Goal: Browse casually: Explore the website without a specific task or goal

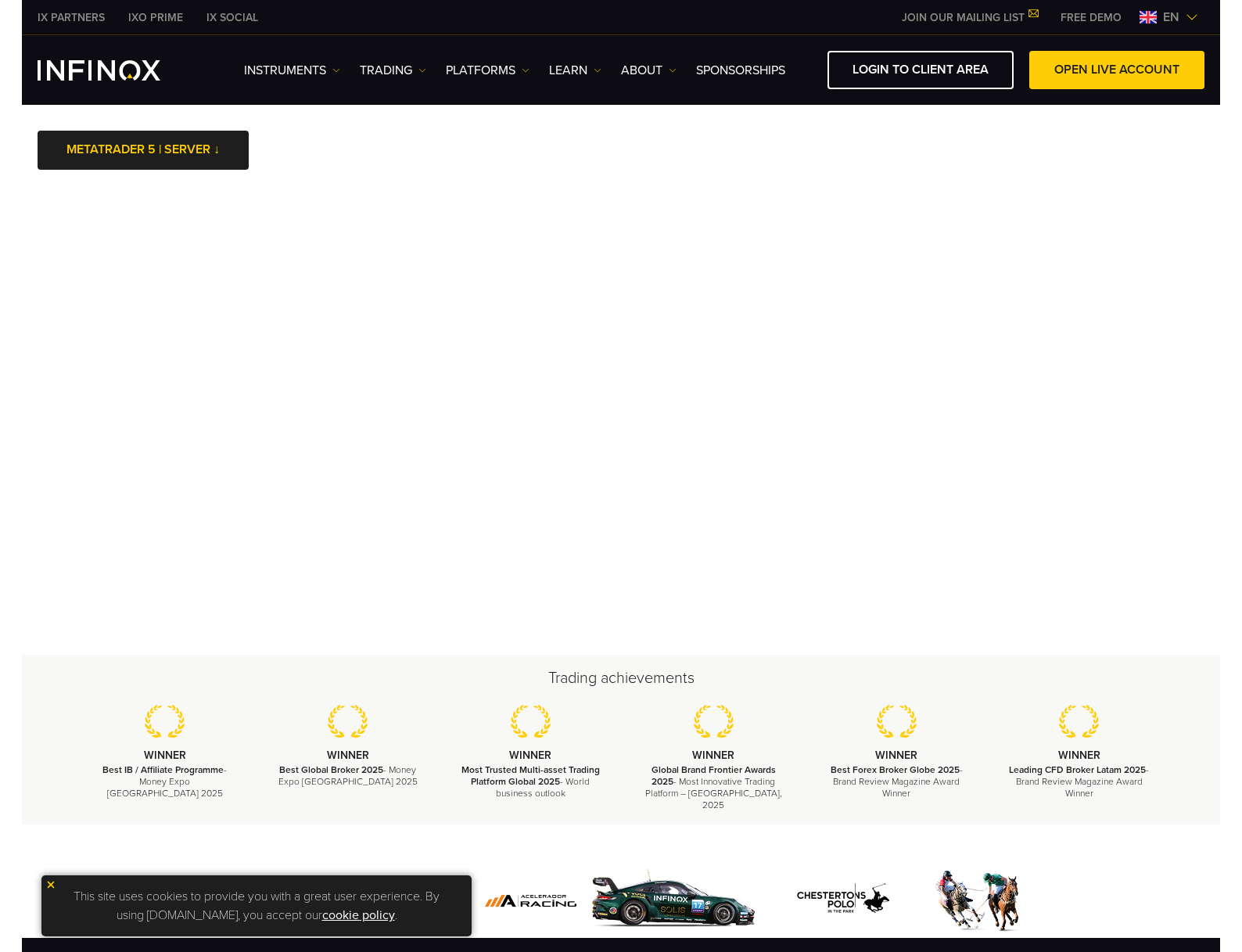
scroll to position [3, 0]
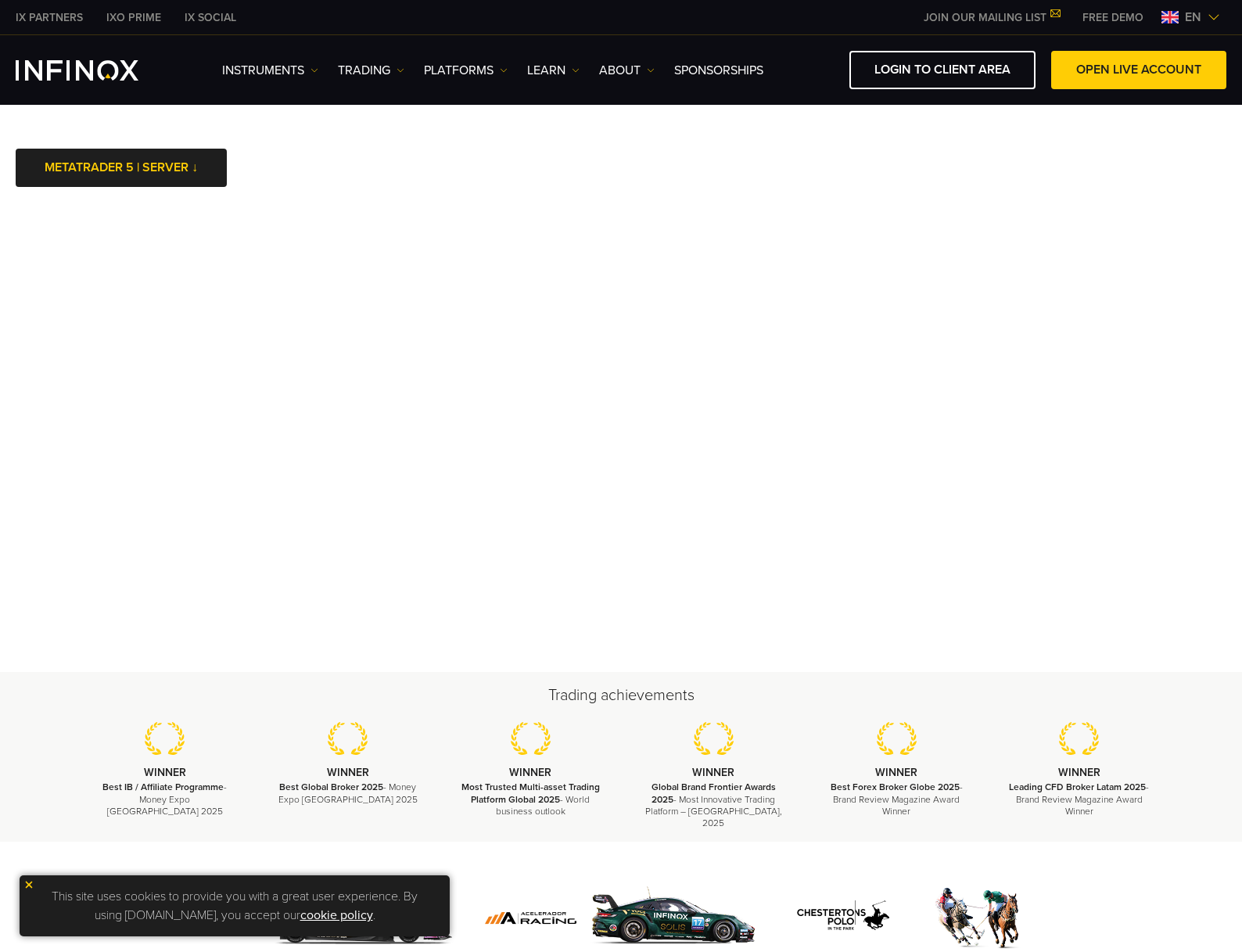
click at [29, 886] on img at bounding box center [28, 884] width 11 height 11
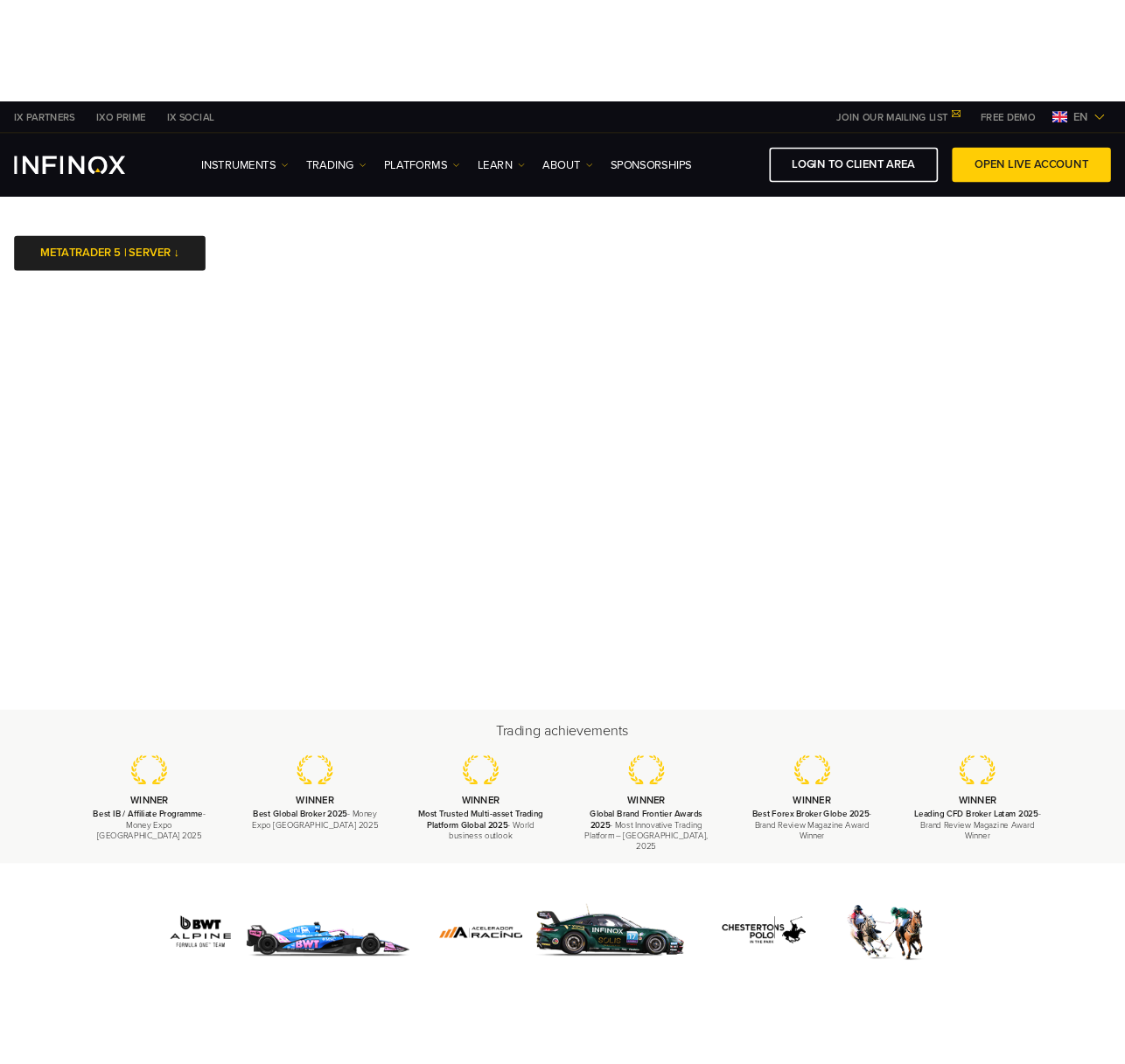
scroll to position [0, 0]
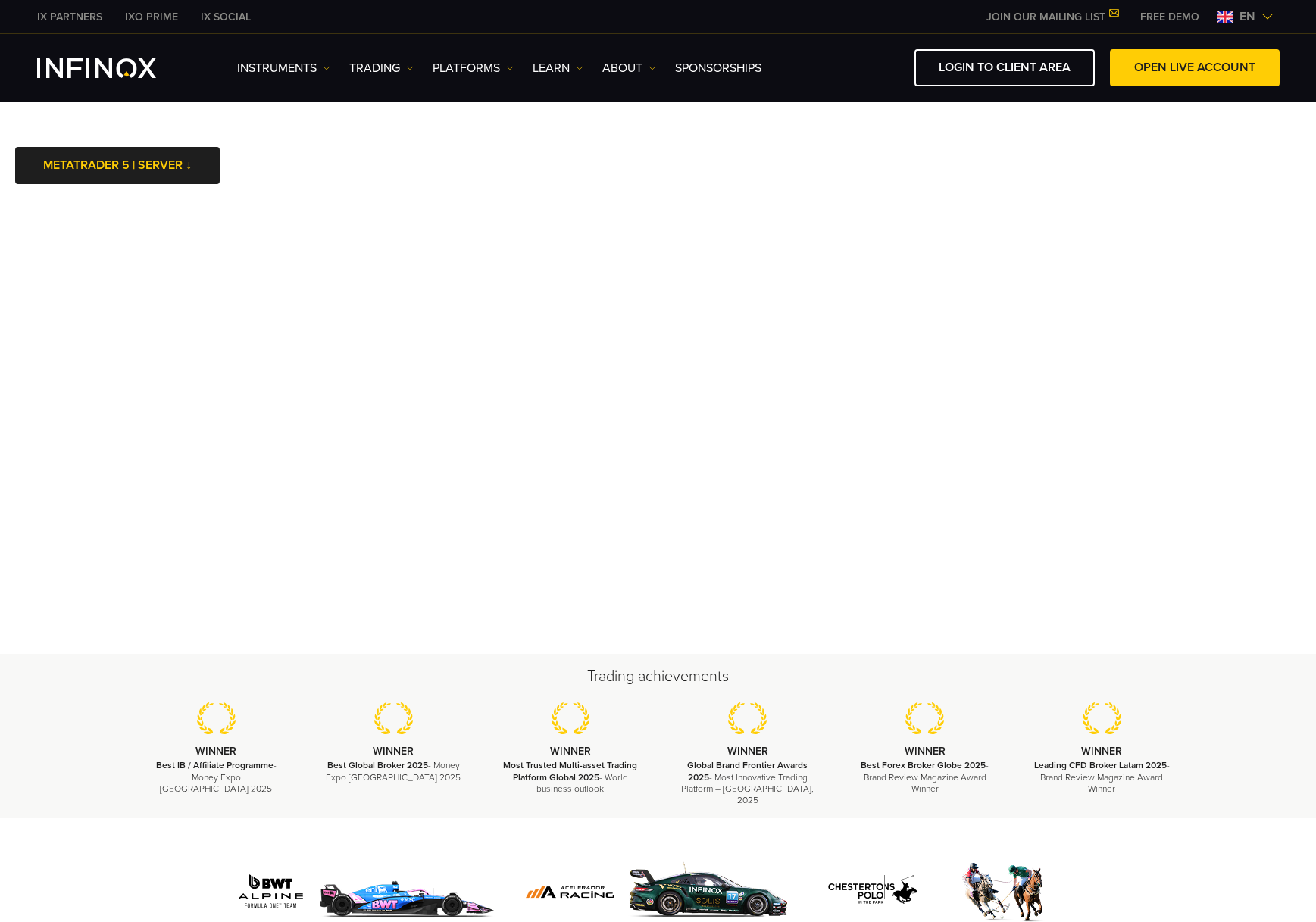
click at [115, 841] on div at bounding box center [658, 873] width 1316 height 110
click at [94, 761] on div "Trading achievements WINNER Best IB / Affiliate Programme - Money Expo [GEOGRAP…" at bounding box center [658, 736] width 1316 height 165
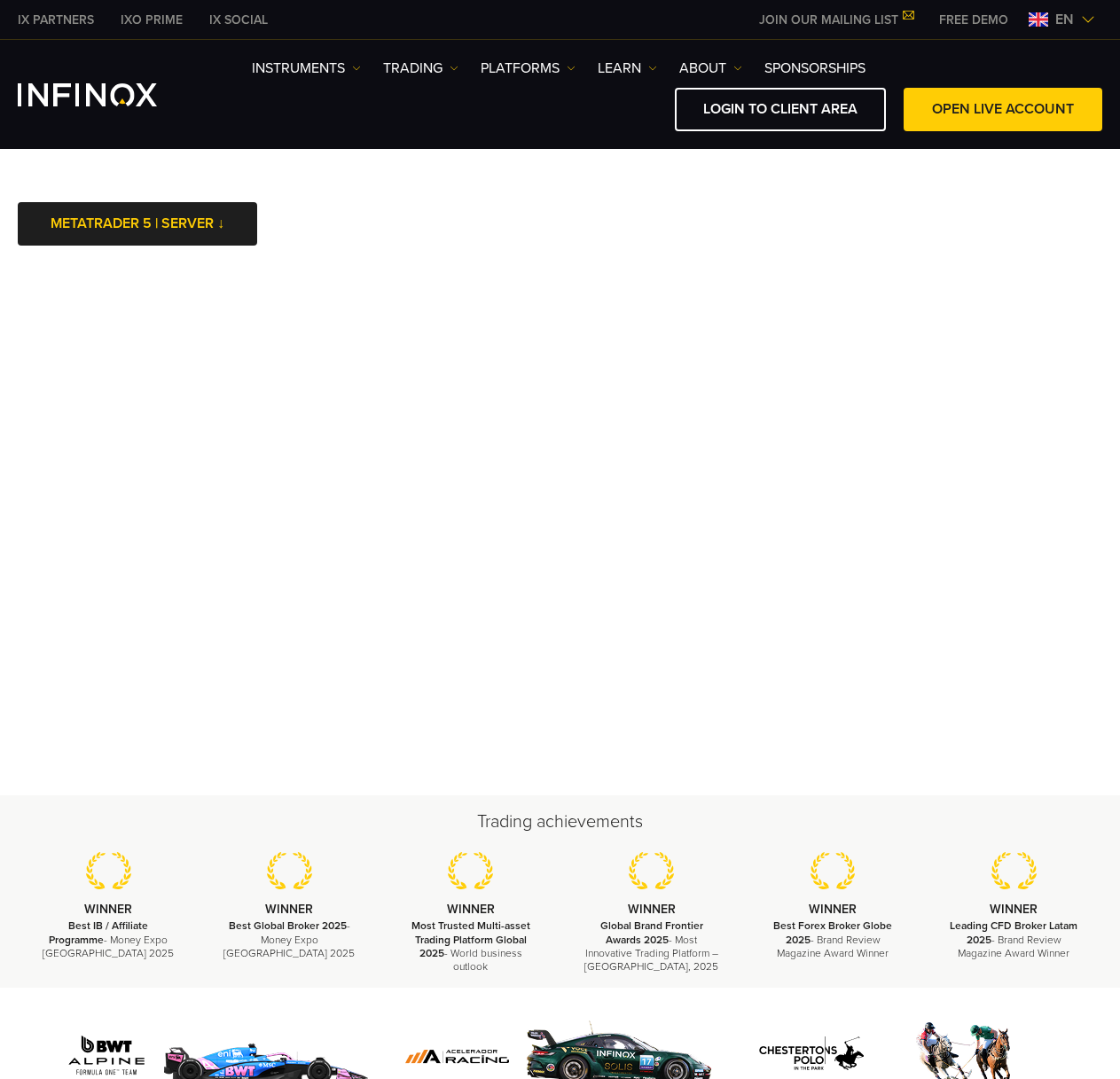
click at [378, 1016] on img at bounding box center [215, 1056] width 327 height 84
click at [179, 1008] on div at bounding box center [560, 1042] width 1120 height 111
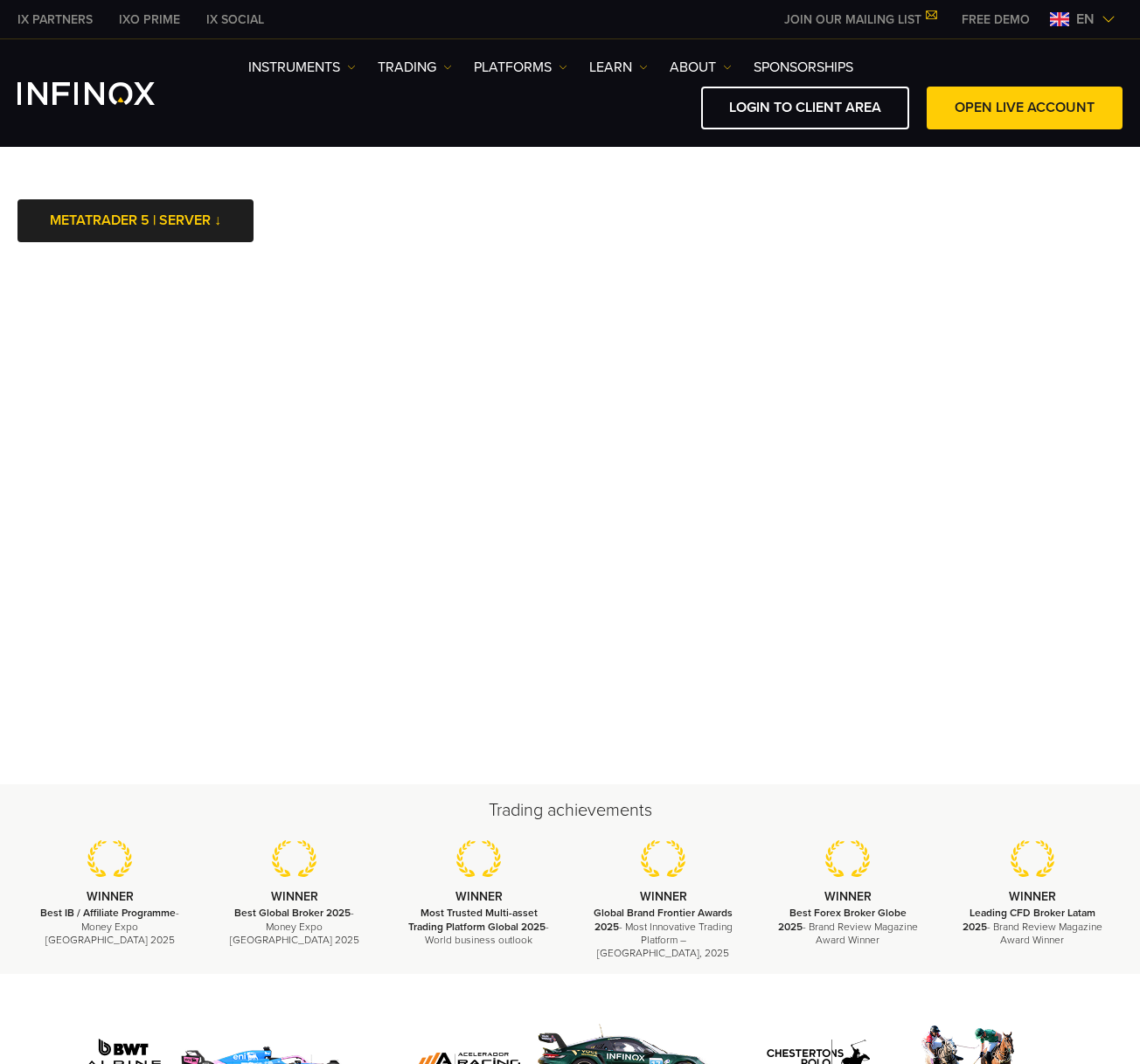
click at [45, 825] on div "Trading achievements WINNER Best IB / Affiliate Programme - Money Expo Mexico 2…" at bounding box center [570, 880] width 1140 height 162
click at [58, 824] on div "Trading achievements WINNER Best IB / Affiliate Programme - Money Expo Mexico 2…" at bounding box center [570, 880] width 1140 height 162
click at [349, 984] on div at bounding box center [570, 1037] width 1140 height 127
click at [386, 983] on div at bounding box center [570, 1037] width 1140 height 127
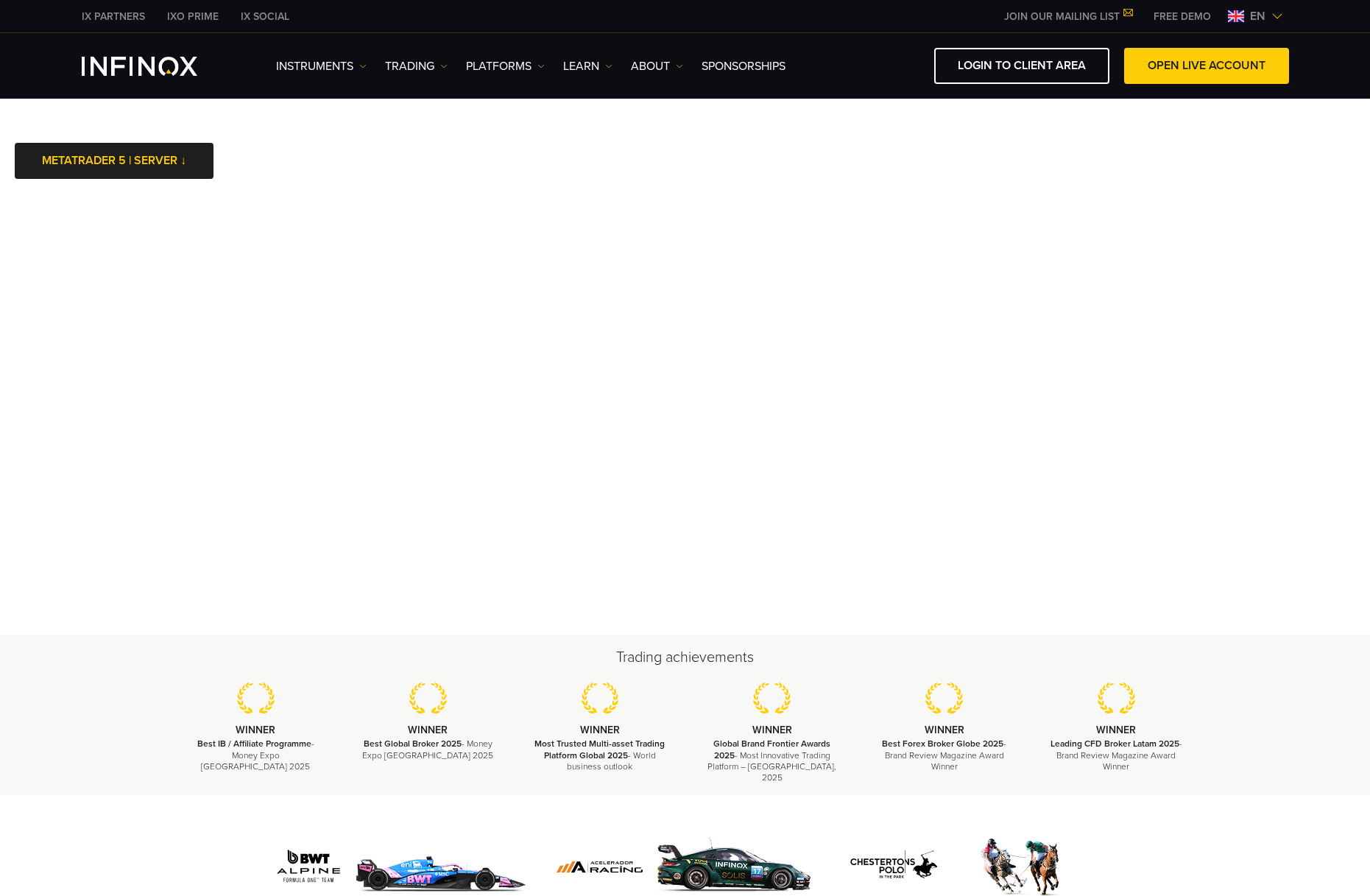
click at [130, 699] on div "Trading achievements WINNER Best IB / Affiliate Programme - Money Expo [GEOGRAP…" at bounding box center [685, 716] width 1370 height 160
click at [90, 839] on div at bounding box center [685, 848] width 1370 height 107
click at [81, 828] on div at bounding box center [685, 848] width 1370 height 107
click at [108, 680] on div "Trading achievements WINNER Best IB / Affiliate Programme - Money Expo [GEOGRAP…" at bounding box center [685, 716] width 1370 height 160
click at [64, 799] on div at bounding box center [685, 848] width 1370 height 107
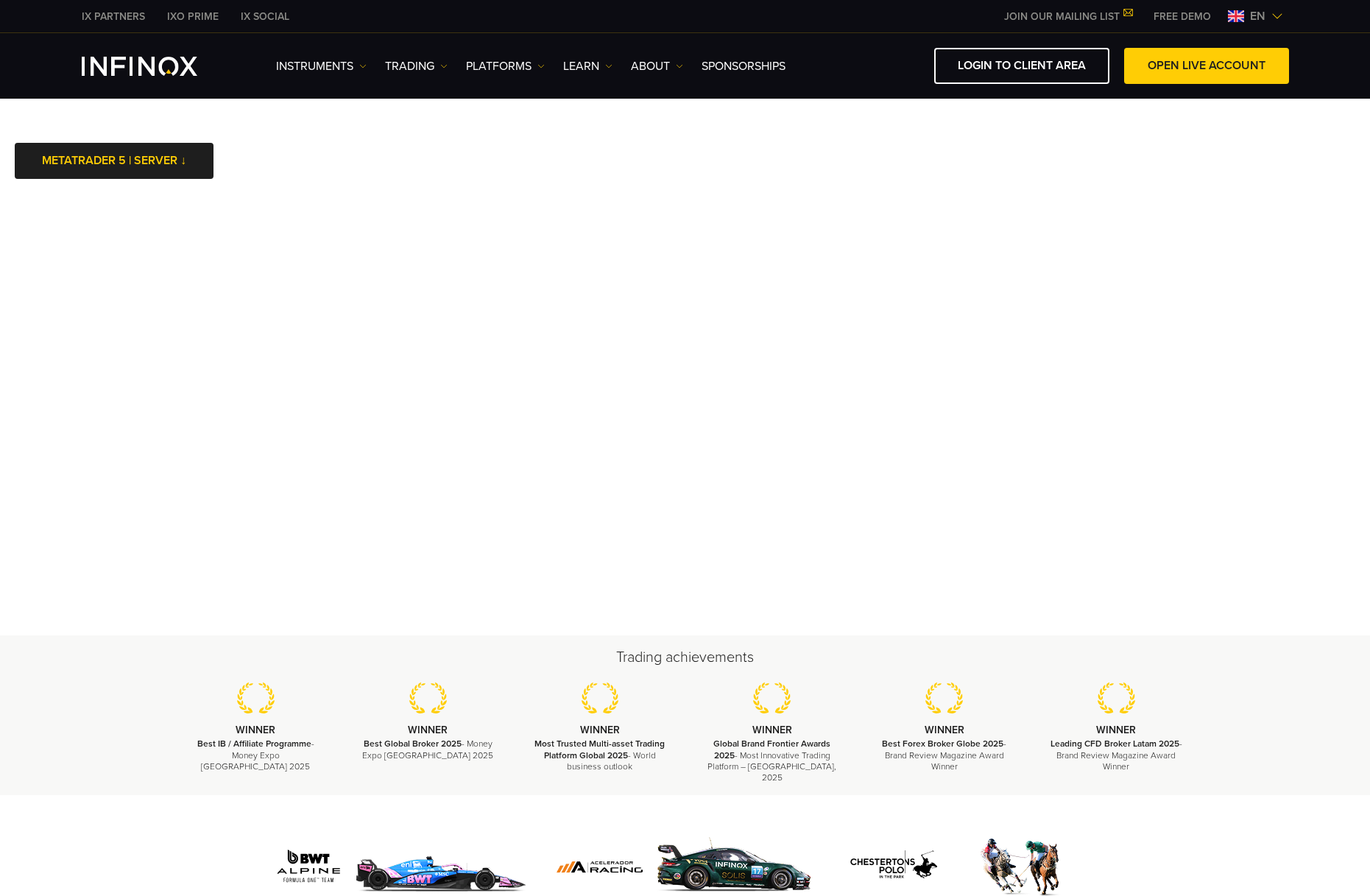
click at [79, 825] on div at bounding box center [685, 848] width 1370 height 107
click at [114, 730] on div "Trading achievements WINNER Best IB / Affiliate Programme - Money Expo [GEOGRAP…" at bounding box center [685, 716] width 1370 height 160
click at [93, 705] on div "Trading achievements WINNER Best IB / Affiliate Programme - Money Expo [GEOGRAP…" at bounding box center [685, 716] width 1370 height 160
click at [97, 679] on div "Trading achievements WINNER Best IB / Affiliate Programme - Money Expo [GEOGRAP…" at bounding box center [685, 716] width 1370 height 160
click at [85, 708] on div "Trading achievements WINNER Best IB / Affiliate Programme - Money Expo [GEOGRAP…" at bounding box center [685, 716] width 1370 height 160
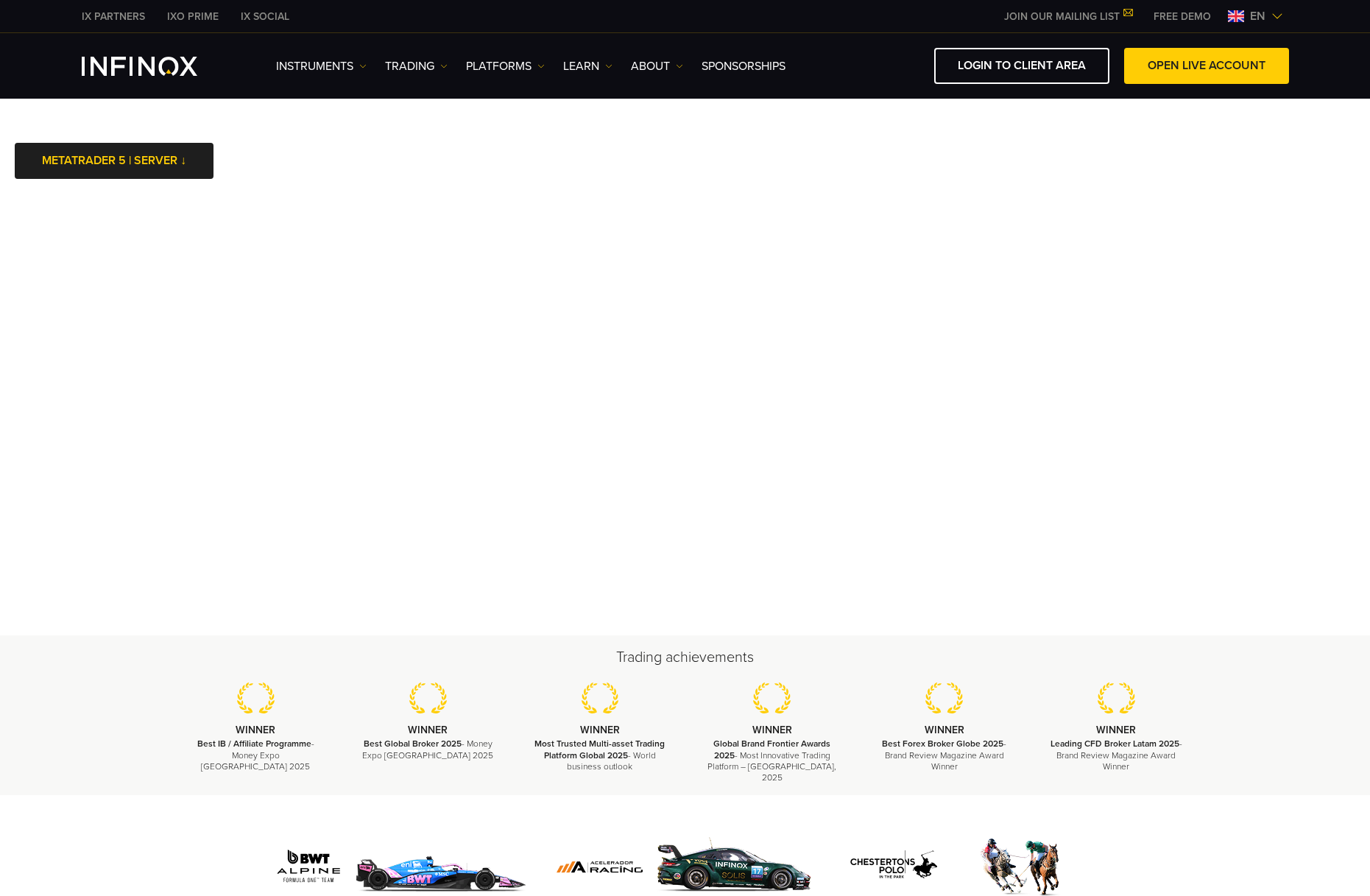
drag, startPoint x: 79, startPoint y: 701, endPoint x: 64, endPoint y: 743, distance: 44.6
click at [78, 701] on div "Trading achievements WINNER Best IB / Affiliate Programme - Money Expo [GEOGRAP…" at bounding box center [685, 716] width 1370 height 160
click at [52, 829] on div at bounding box center [685, 848] width 1370 height 107
click at [118, 687] on div "Trading achievements WINNER Best IB / Affiliate Programme - Money Expo [GEOGRAP…" at bounding box center [685, 716] width 1370 height 160
click at [117, 687] on div "Trading achievements WINNER Best IB / Affiliate Programme - Money Expo [GEOGRAP…" at bounding box center [685, 716] width 1370 height 160
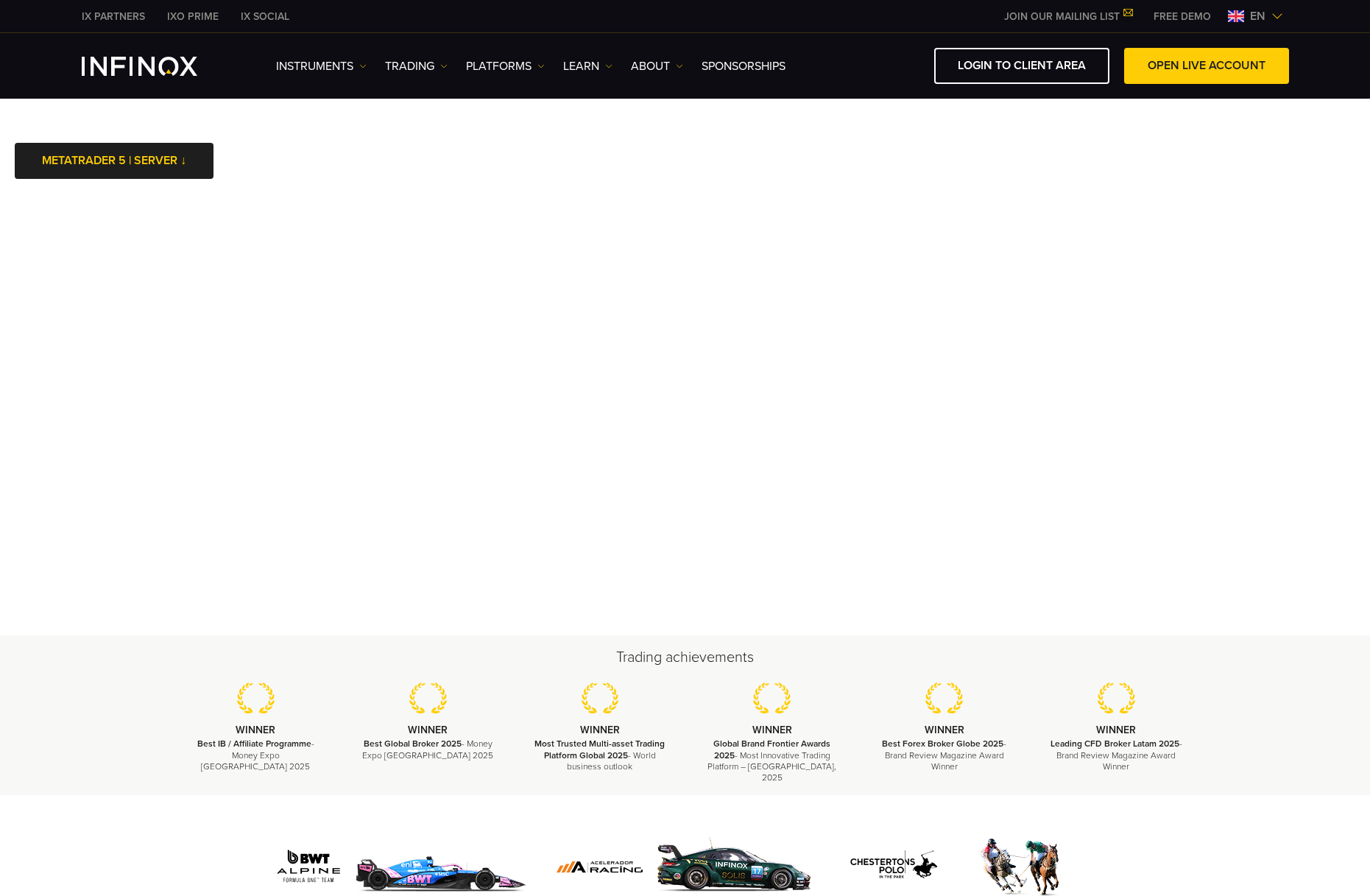
click at [76, 724] on div "Trading achievements WINNER Best IB / Affiliate Programme - Money Expo [GEOGRAP…" at bounding box center [685, 716] width 1370 height 160
click at [111, 743] on div "Trading achievements WINNER Best IB / Affiliate Programme - Money Expo [GEOGRAP…" at bounding box center [685, 716] width 1370 height 160
click at [109, 847] on div at bounding box center [685, 848] width 1370 height 107
click at [83, 661] on div "Trading achievements WINNER Best IB / Affiliate Programme - Money Expo [GEOGRAP…" at bounding box center [685, 716] width 1370 height 160
click at [93, 667] on div "Trading achievements WINNER Best IB / Affiliate Programme - Money Expo [GEOGRAP…" at bounding box center [685, 716] width 1370 height 160
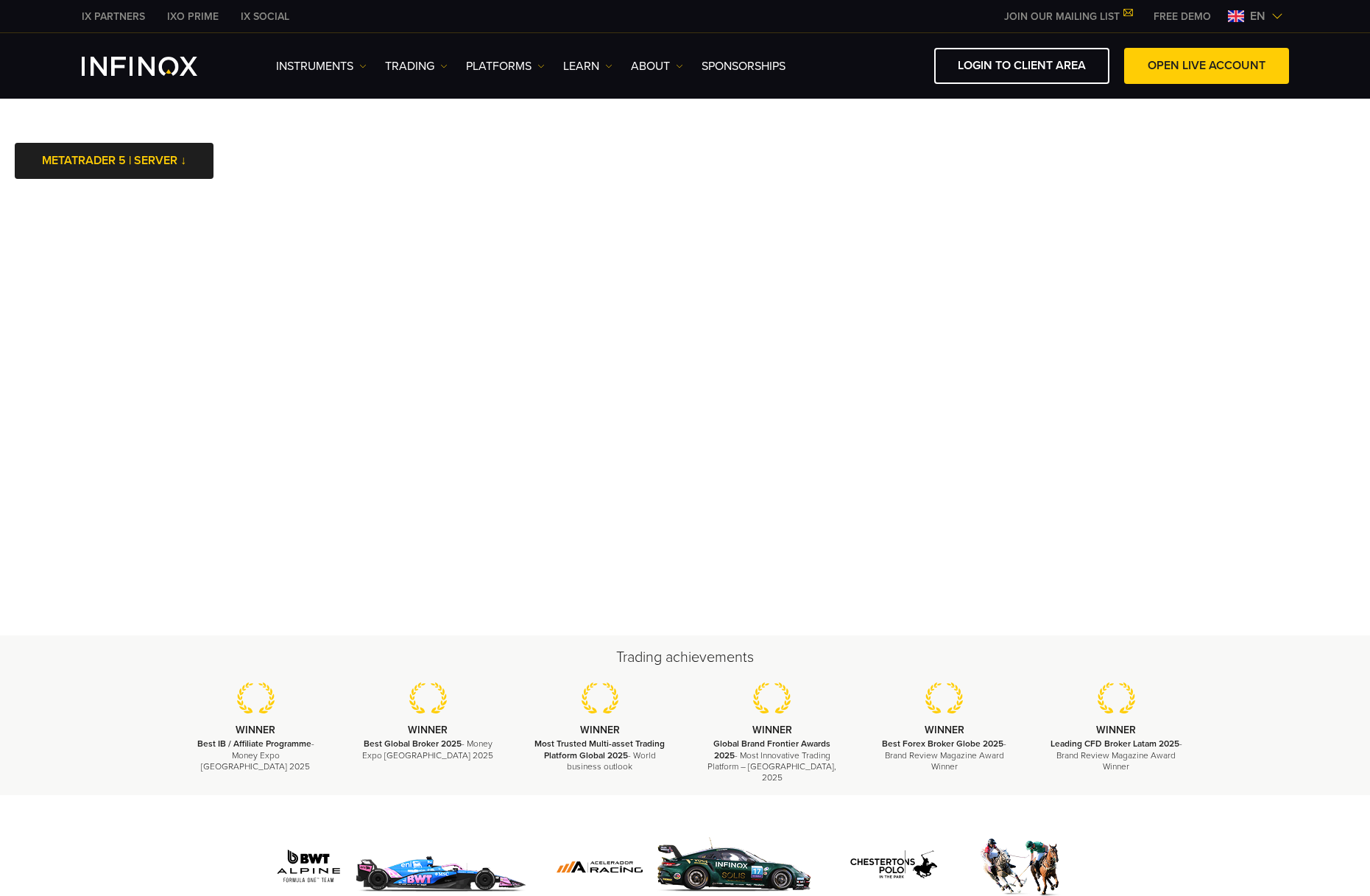
click at [105, 681] on div "Trading achievements WINNER Best IB / Affiliate Programme - Money Expo [GEOGRAP…" at bounding box center [685, 716] width 1370 height 160
click at [118, 699] on div "Trading achievements WINNER Best IB / Affiliate Programme - Money Expo [GEOGRAP…" at bounding box center [685, 716] width 1370 height 160
